Goal: Information Seeking & Learning: Learn about a topic

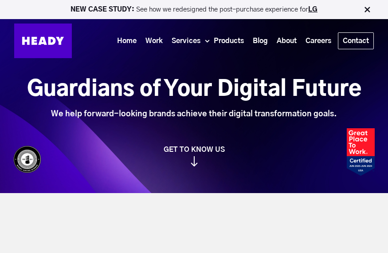
click at [314, 39] on link "Careers" at bounding box center [318, 41] width 35 height 16
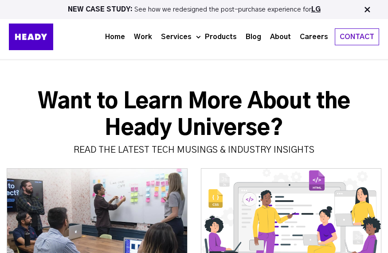
scroll to position [3185, 0]
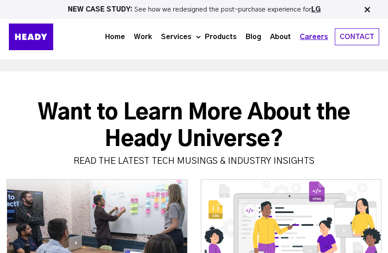
click at [316, 39] on link "Careers" at bounding box center [313, 37] width 37 height 16
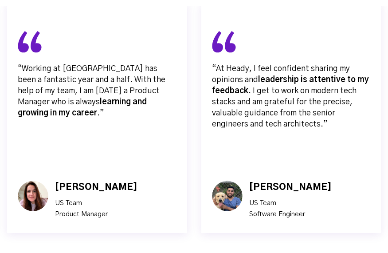
scroll to position [2934, 0]
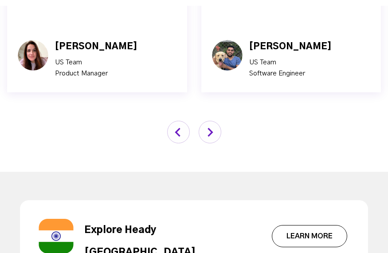
click at [206, 121] on img "button" at bounding box center [210, 132] width 23 height 23
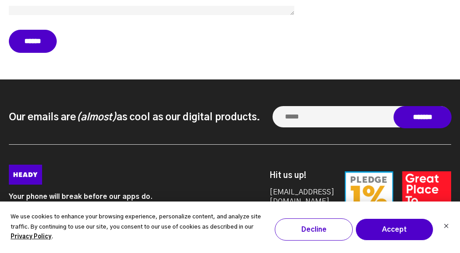
scroll to position [4316, 0]
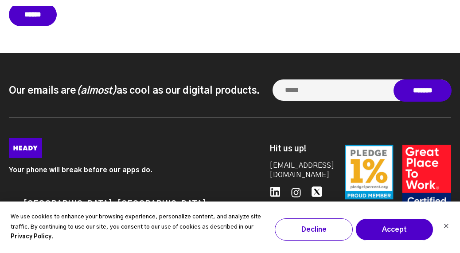
click at [279, 186] on icon at bounding box center [275, 191] width 11 height 11
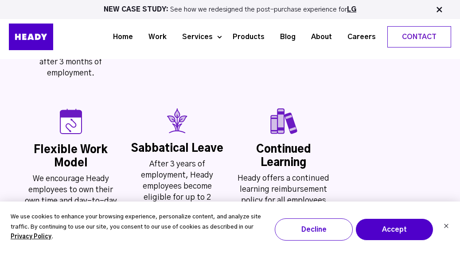
scroll to position [1818, 0]
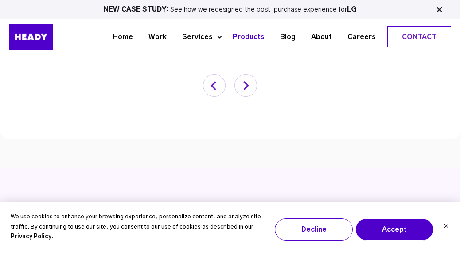
click at [265, 35] on link "Products" at bounding box center [245, 37] width 47 height 16
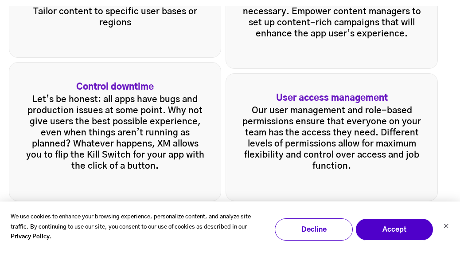
scroll to position [1564, 0]
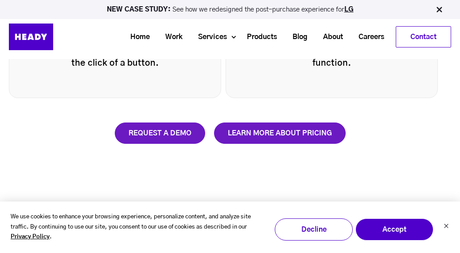
click at [258, 142] on link "Learn more about pricing" at bounding box center [280, 132] width 132 height 21
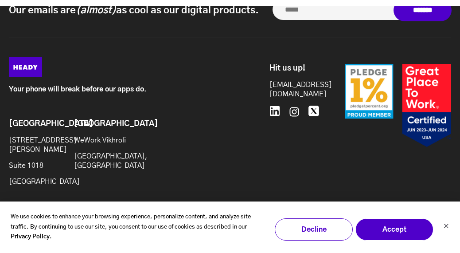
scroll to position [2686, 0]
click at [273, 106] on icon at bounding box center [275, 111] width 10 height 10
